Goal: Task Accomplishment & Management: Complete application form

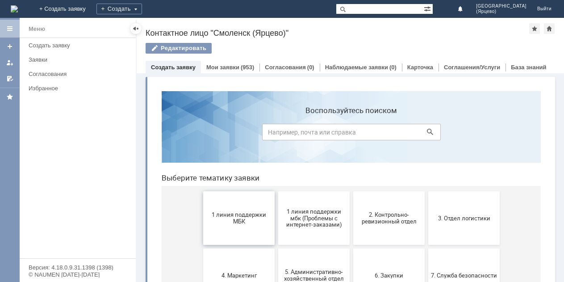
click at [233, 223] on span "1 линия поддержки МБК" at bounding box center [239, 217] width 66 height 13
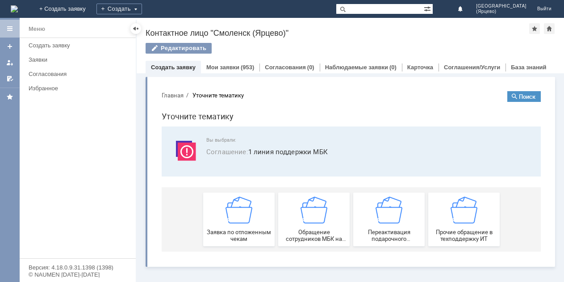
click at [232, 223] on img at bounding box center [238, 209] width 27 height 27
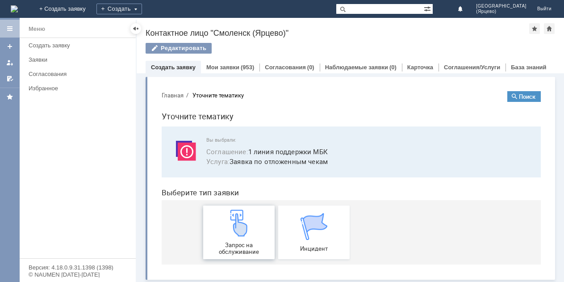
click at [232, 223] on img at bounding box center [238, 222] width 27 height 27
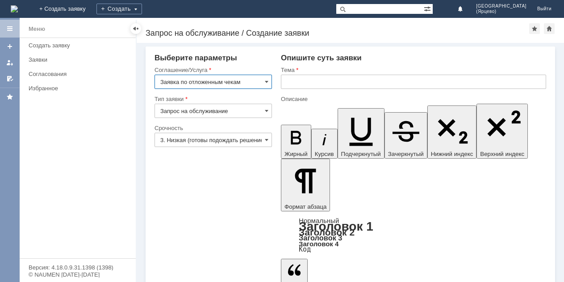
click at [244, 138] on input "3. Низкая (готовы подождать решение)" at bounding box center [212, 140] width 117 height 14
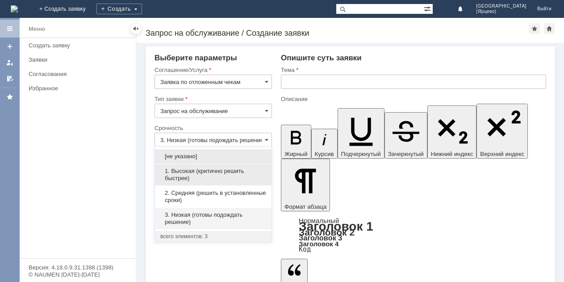
click at [213, 171] on span "1. Высокая (критично решить быстрее)" at bounding box center [213, 174] width 106 height 14
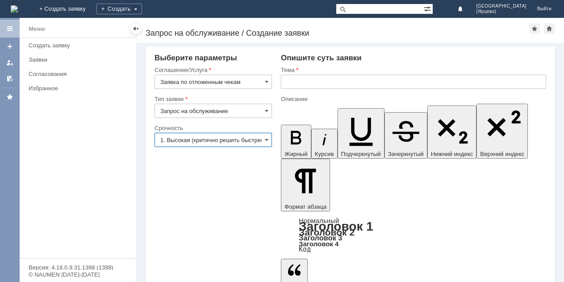
type input "1. Высокая (критично решить быстрее)"
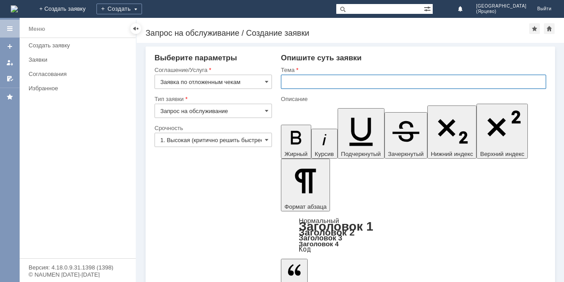
click at [307, 83] on input "text" at bounding box center [413, 82] width 265 height 14
type input "Удалите отложенный чек."
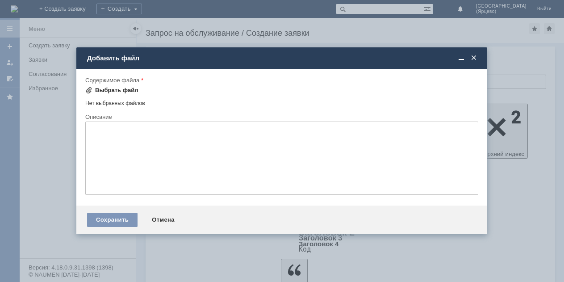
click at [87, 88] on span at bounding box center [88, 90] width 7 height 7
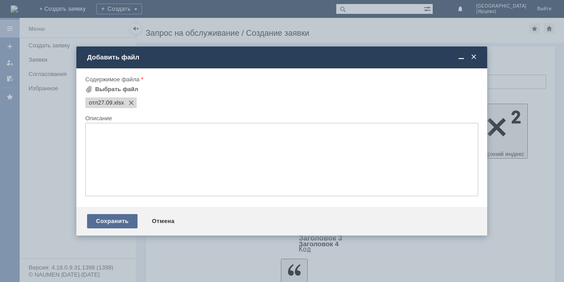
click at [119, 222] on div "Сохранить" at bounding box center [112, 221] width 50 height 14
